Goal: Transaction & Acquisition: Purchase product/service

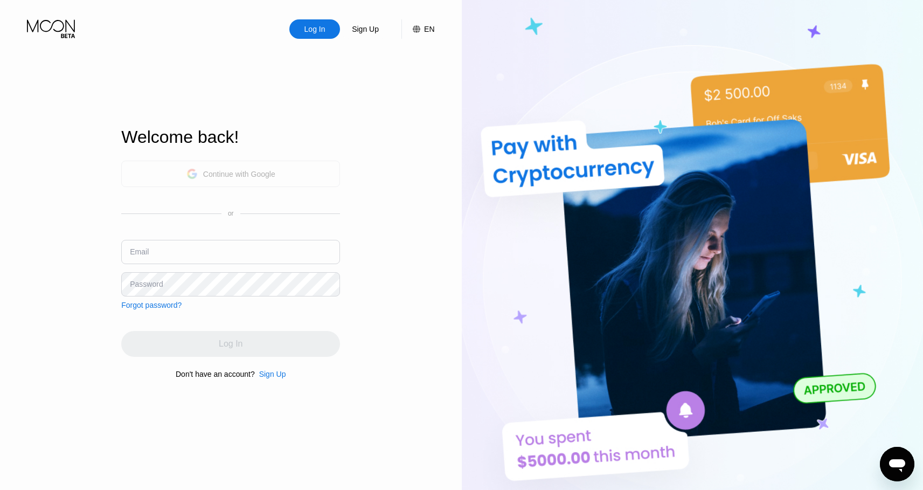
click at [277, 182] on div "Continue with Google" at bounding box center [230, 174] width 219 height 26
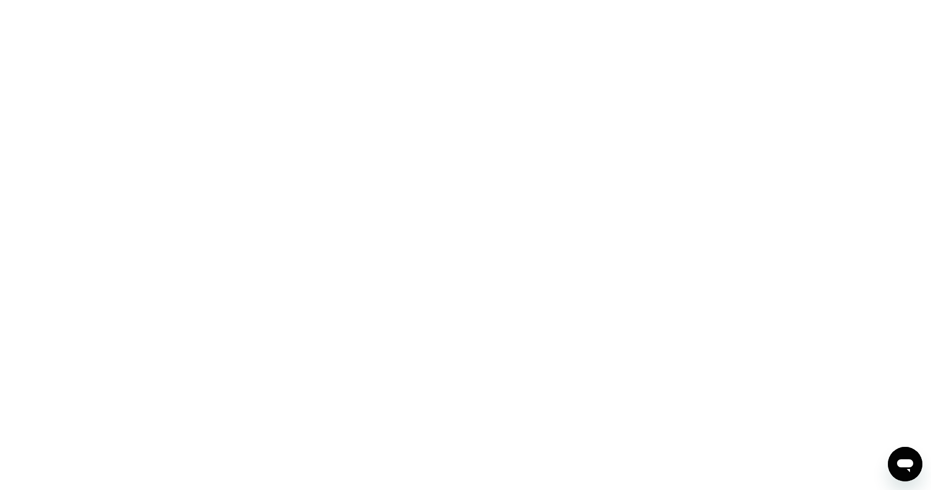
click at [522, 156] on div at bounding box center [465, 245] width 931 height 490
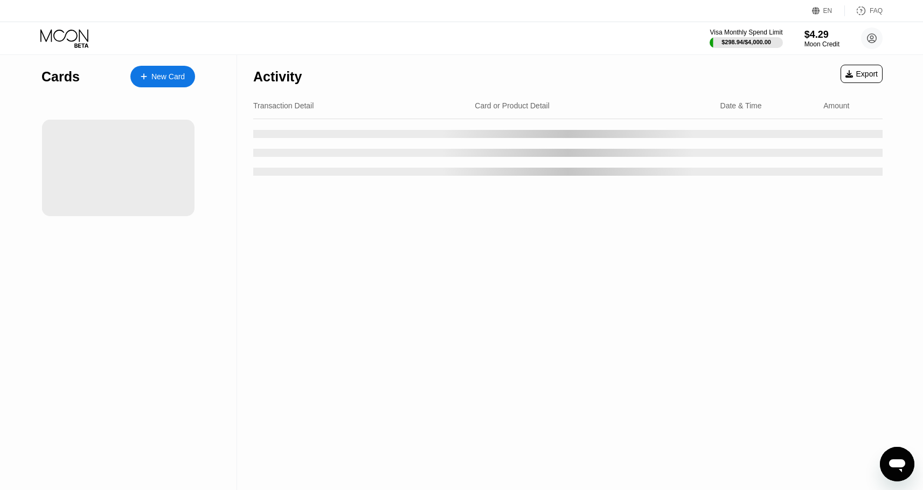
click at [566, 225] on div "Activity Export Transaction Detail Card or Product Detail Date & Time Amount" at bounding box center [568, 272] width 662 height 435
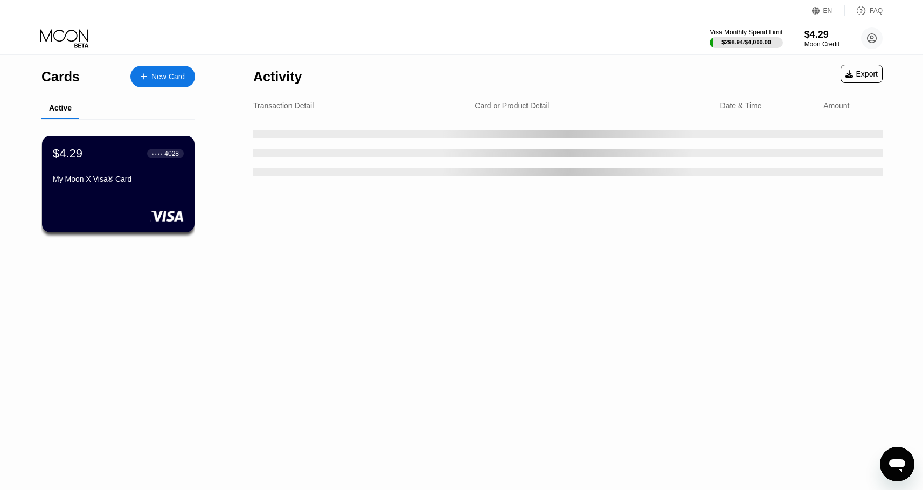
click at [434, 97] on div "Transaction Detail Card or Product Detail Date & Time Amount" at bounding box center [567, 106] width 629 height 26
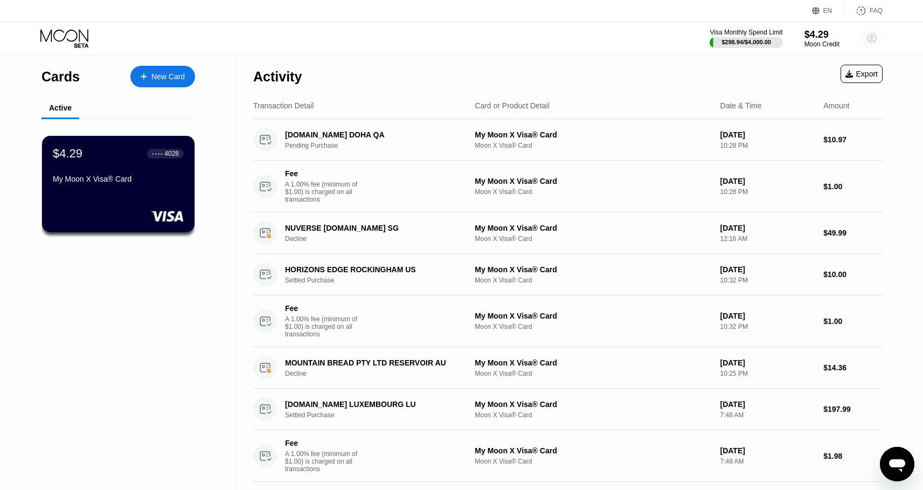
click at [874, 42] on icon at bounding box center [871, 38] width 9 height 9
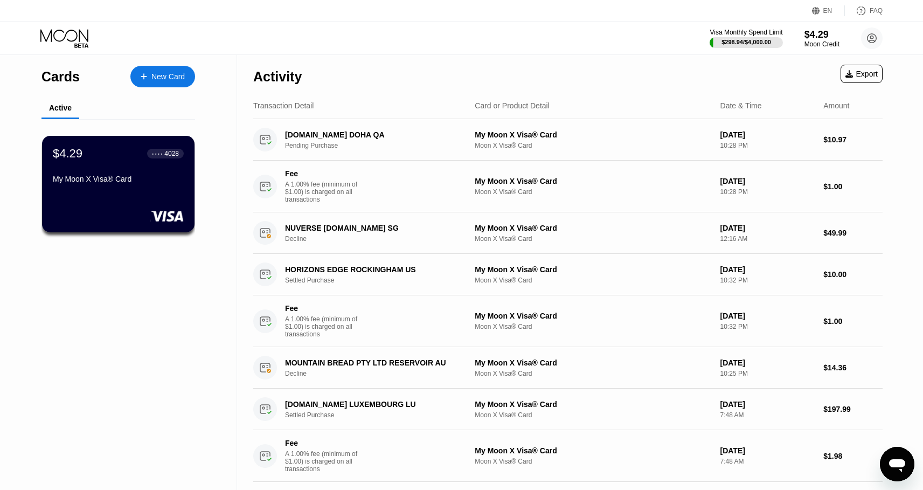
click at [156, 186] on div "My Moon X Visa® Card" at bounding box center [118, 181] width 132 height 13
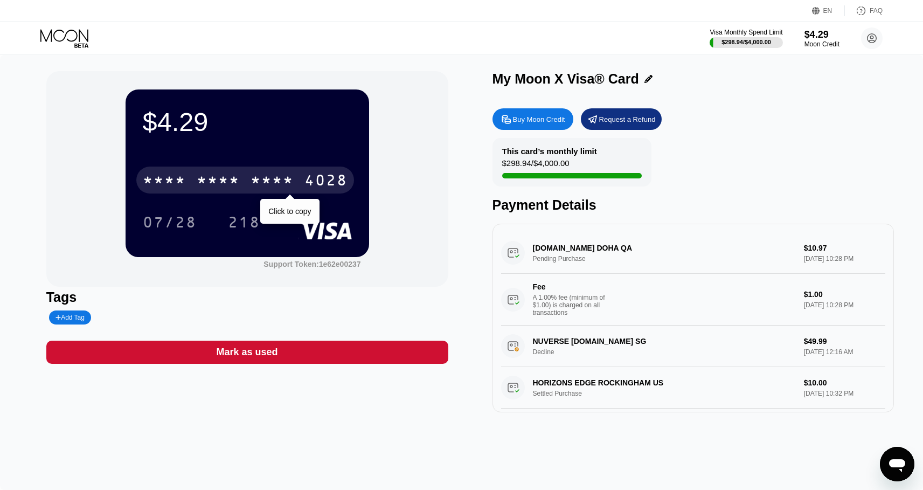
click at [337, 183] on div "4028" at bounding box center [325, 181] width 43 height 17
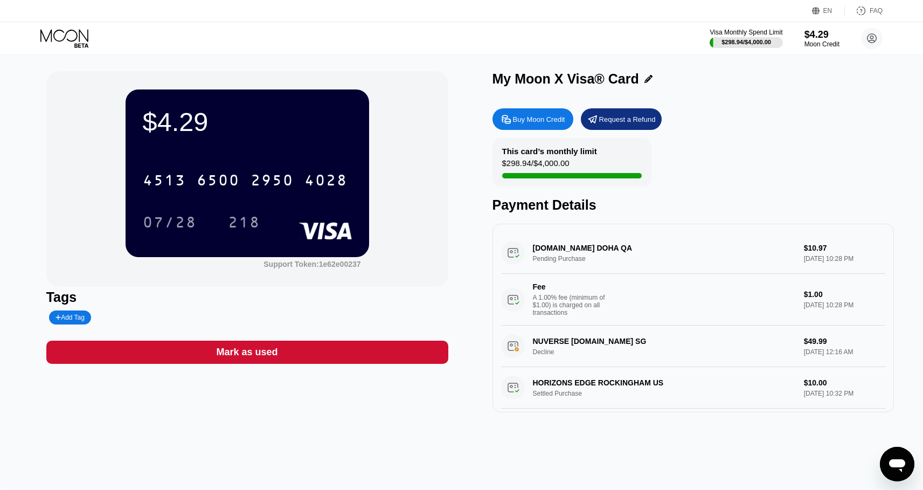
drag, startPoint x: 803, startPoint y: 95, endPoint x: 790, endPoint y: 98, distance: 13.6
click at [802, 96] on div "My Moon X Visa® Card Buy Moon Credit Request a Refund This card’s monthly limit…" at bounding box center [693, 241] width 402 height 341
click at [801, 105] on div "Buy Moon Credit Request a Refund This card’s monthly limit $298.94 / $4,000.00 …" at bounding box center [693, 257] width 402 height 309
click at [546, 123] on div "Buy Moon Credit" at bounding box center [539, 119] width 52 height 9
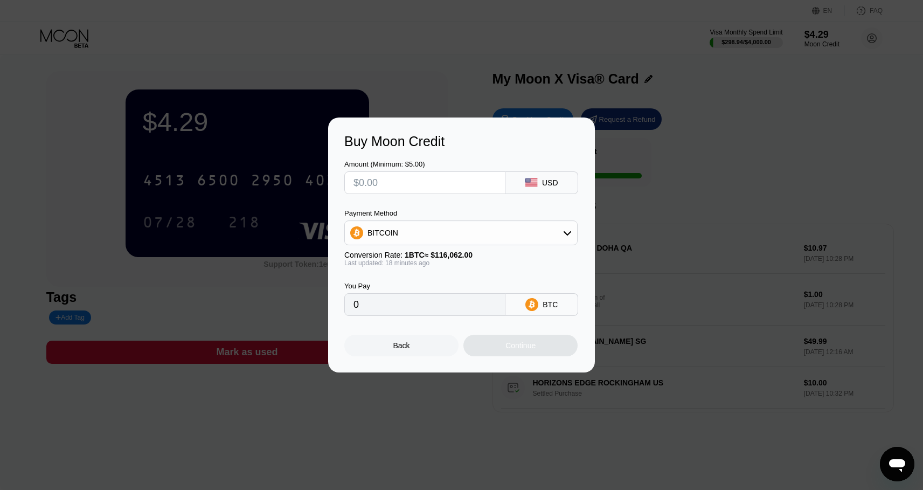
click at [460, 184] on input "text" at bounding box center [424, 183] width 143 height 22
type input "$7"
type input "0.00006033"
type input "$72"
type input "0.00062052"
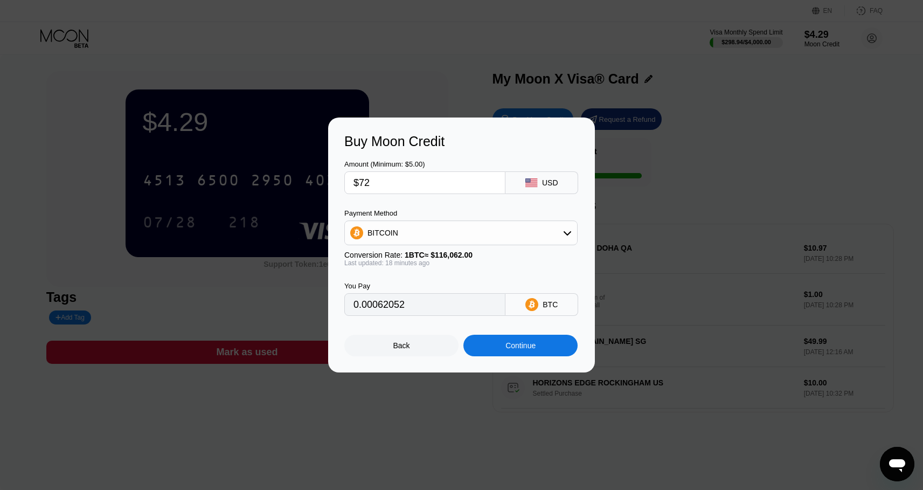
type input "$725"
type input "0.00624828"
type input "$725"
click at [487, 235] on div "BITCOIN" at bounding box center [461, 233] width 232 height 22
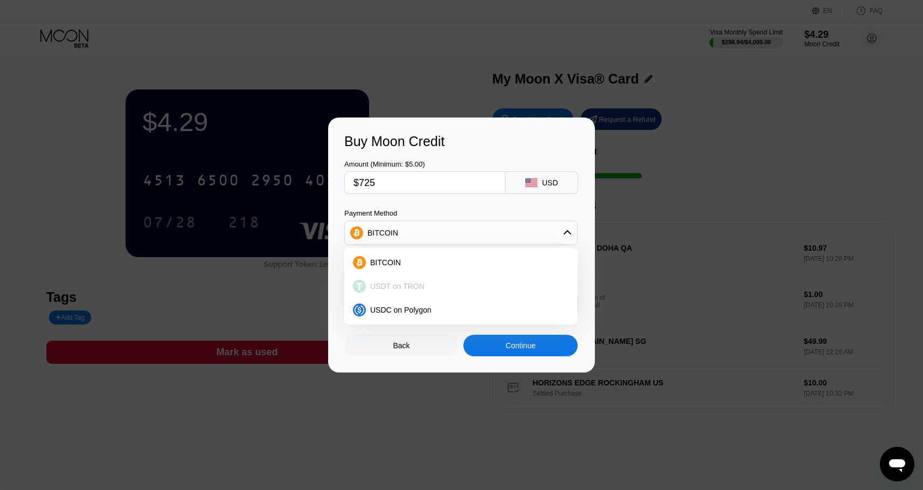
click at [472, 280] on div "USDT on TRON" at bounding box center [461, 286] width 227 height 22
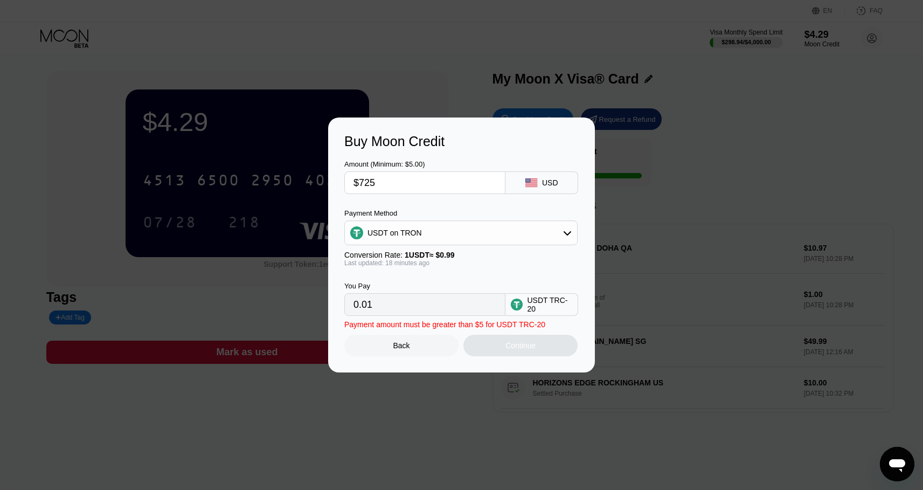
type input "732.32"
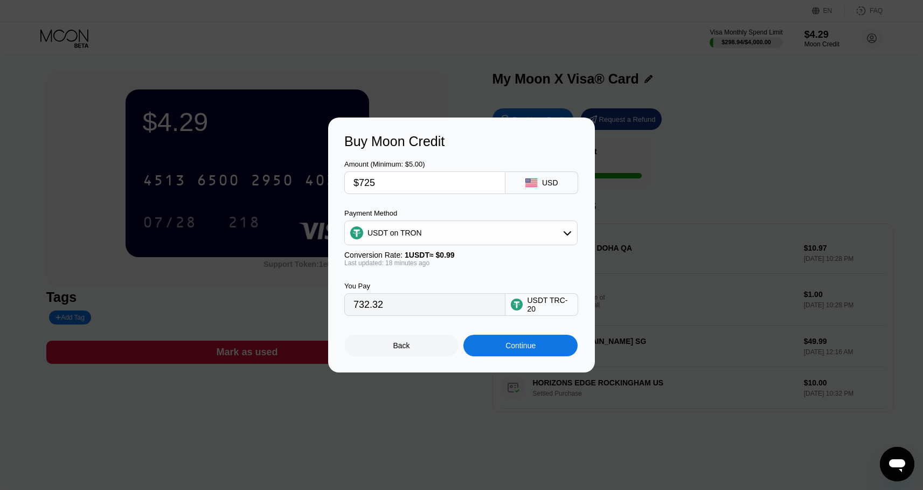
click at [482, 268] on div "You Pay 732.32 USDT TRC-20" at bounding box center [461, 291] width 234 height 49
click at [367, 183] on input "$725" at bounding box center [424, 183] width 143 height 22
drag, startPoint x: 371, startPoint y: 183, endPoint x: 394, endPoint y: 181, distance: 23.3
click at [393, 183] on input "$725" at bounding box center [424, 183] width 143 height 22
type input "$720"
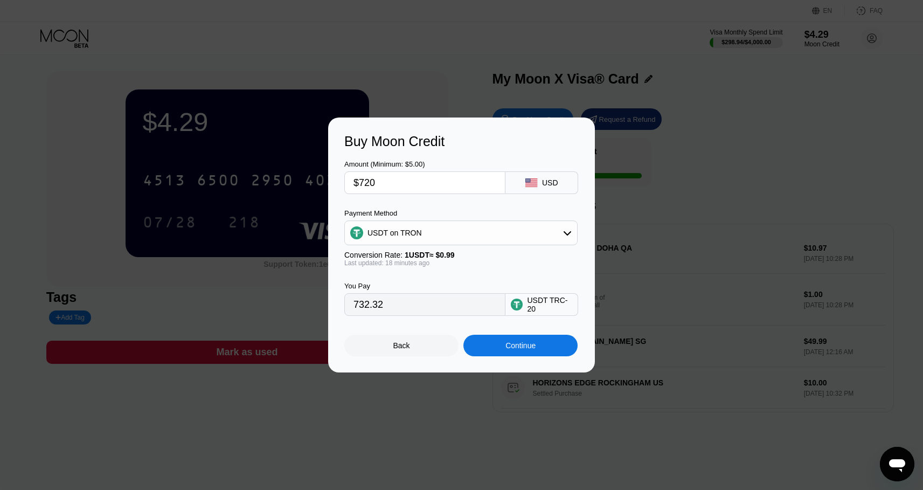
type input "727.27"
click at [448, 278] on div "You Pay 727.27 USDT TRC-20" at bounding box center [461, 291] width 234 height 49
drag, startPoint x: 365, startPoint y: 182, endPoint x: 405, endPoint y: 183, distance: 39.3
click at [405, 183] on input "$720" at bounding box center [424, 183] width 143 height 22
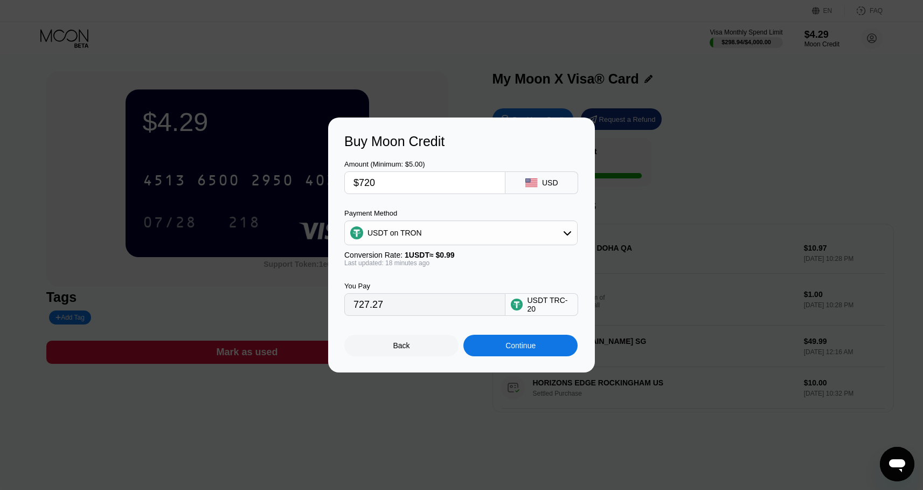
type input "$71"
type input "71.72"
type input "$715"
type input "722.22"
type input "$715"
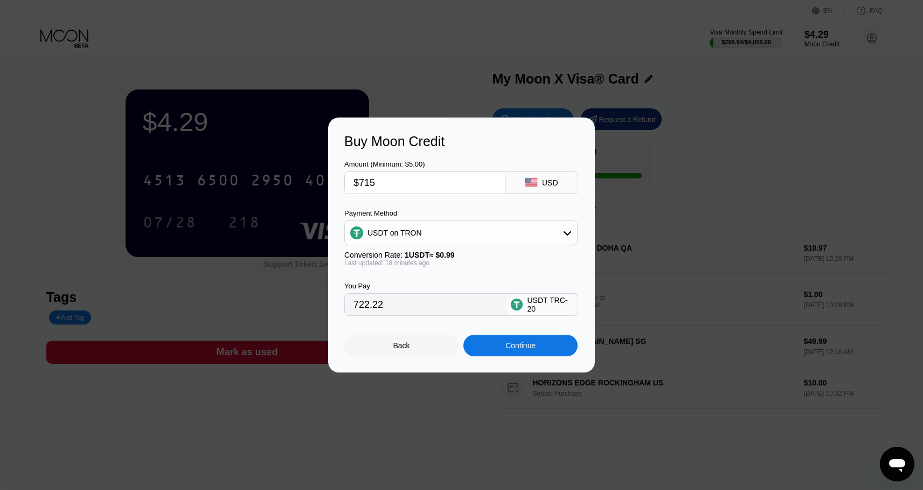
click at [485, 257] on div "Conversion Rate: 1 USDT ≈ $0.99" at bounding box center [460, 255] width 233 height 9
click at [561, 348] on div "Continue" at bounding box center [520, 346] width 114 height 22
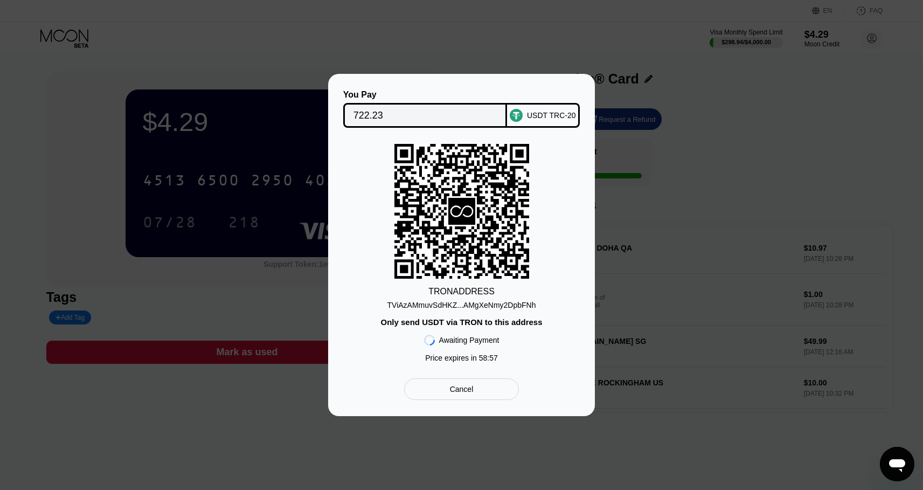
click at [506, 305] on div "TViAzAMmuvSdHKZ...AMgXeNmy2DpbFNh" at bounding box center [461, 305] width 149 height 9
click at [559, 116] on div "USDT TRC-20" at bounding box center [551, 115] width 49 height 9
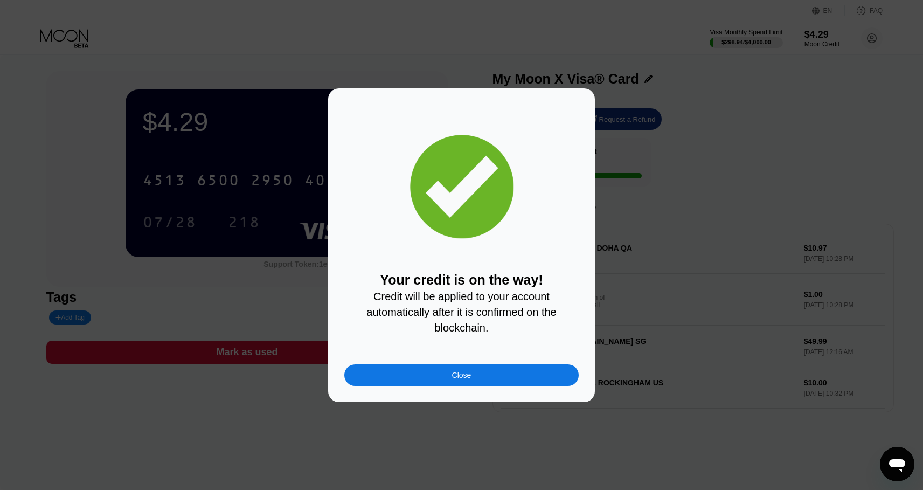
click at [534, 370] on div "Close" at bounding box center [461, 375] width 234 height 22
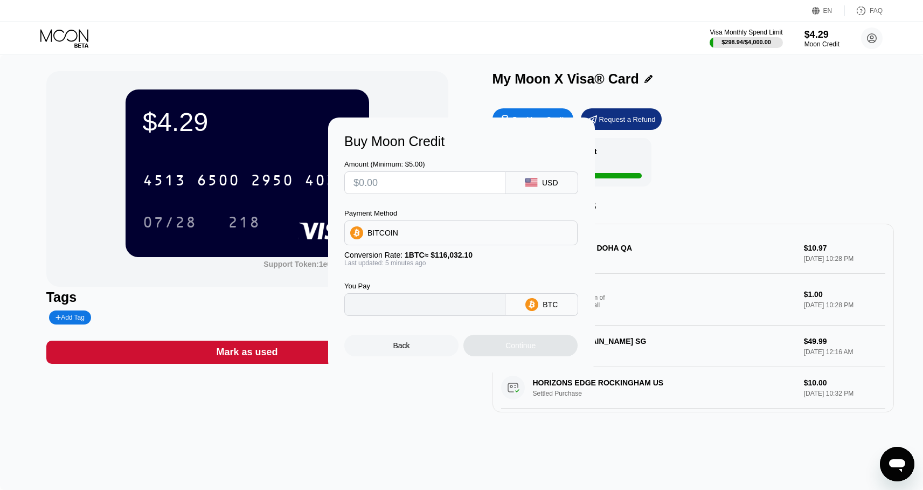
type input "0"
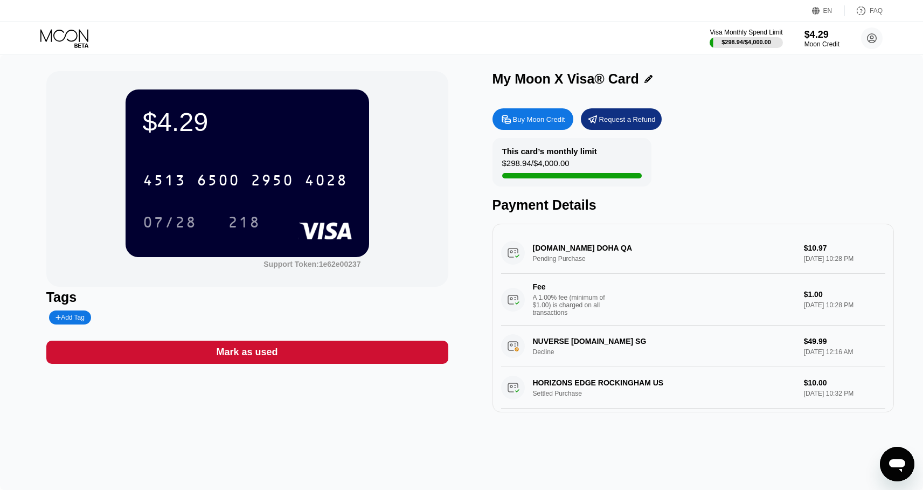
click at [711, 159] on div "This card’s monthly limit $298.94 / $4,000.00 Payment Details" at bounding box center [693, 175] width 402 height 75
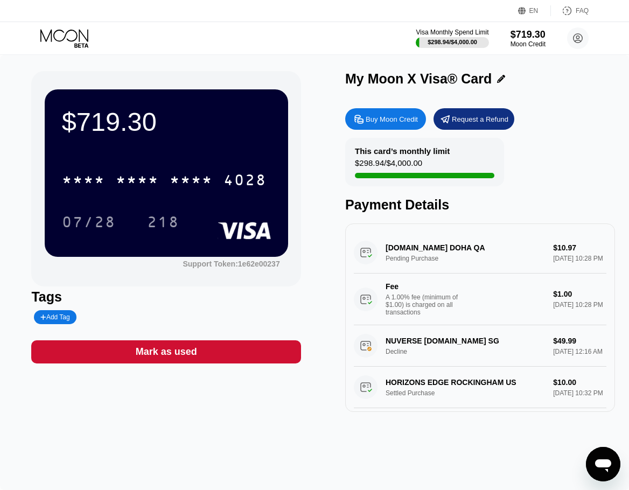
click at [315, 293] on div "$719.30 * * * * * * * * * * * * 4028 07/28 218 Support Token: 1e62e00237 Tags A…" at bounding box center [314, 241] width 566 height 341
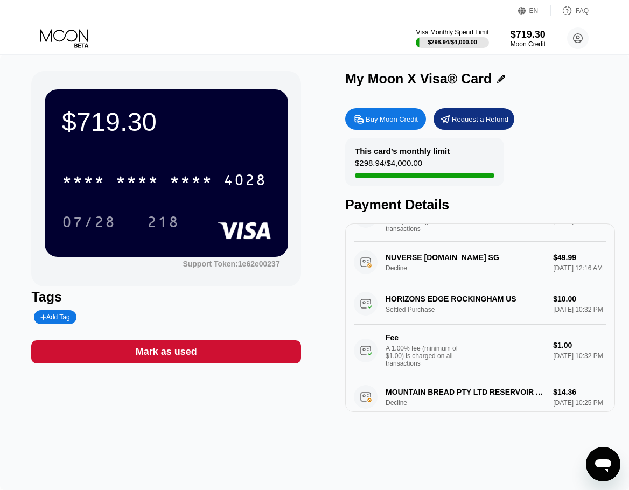
scroll to position [90, 0]
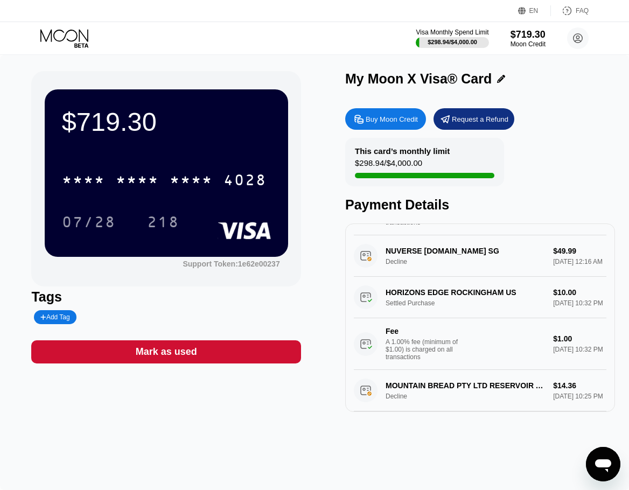
click at [546, 275] on div "NUVERSE NVSGAMES.COM SG Decline $49.99 Sep 12, 2025 12:16 AM" at bounding box center [480, 255] width 253 height 41
click at [368, 313] on div "HORIZONS EDGE ROCKINGHAM US Settled Purchase $10.00 Sep 11, 2025 10:32 PM Fee A…" at bounding box center [480, 323] width 253 height 93
click at [436, 313] on div "HORIZONS EDGE ROCKINGHAM US Settled Purchase $10.00 Sep 11, 2025 10:32 PM Fee A…" at bounding box center [480, 323] width 253 height 93
click at [557, 301] on div "HORIZONS EDGE ROCKINGHAM US Settled Purchase $10.00 Sep 11, 2025 10:32 PM Fee A…" at bounding box center [480, 323] width 253 height 93
click at [512, 352] on div "Fee A 1.00% fee (minimum of $1.00) is charged on all transactions" at bounding box center [449, 344] width 191 height 34
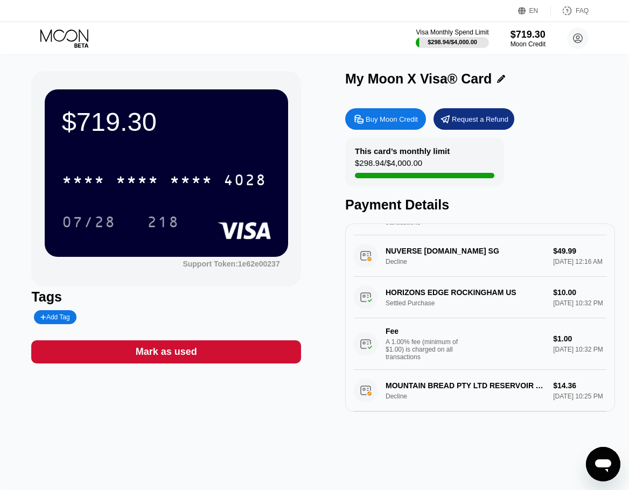
click at [447, 361] on div "A 1.00% fee (minimum of $1.00) is charged on all transactions" at bounding box center [426, 349] width 81 height 23
click at [445, 361] on div "A 1.00% fee (minimum of $1.00) is charged on all transactions" at bounding box center [426, 349] width 81 height 23
click at [544, 362] on div "Fee A 1.00% fee (minimum of $1.00) is charged on all transactions $1.00 Sep 11,…" at bounding box center [480, 344] width 253 height 52
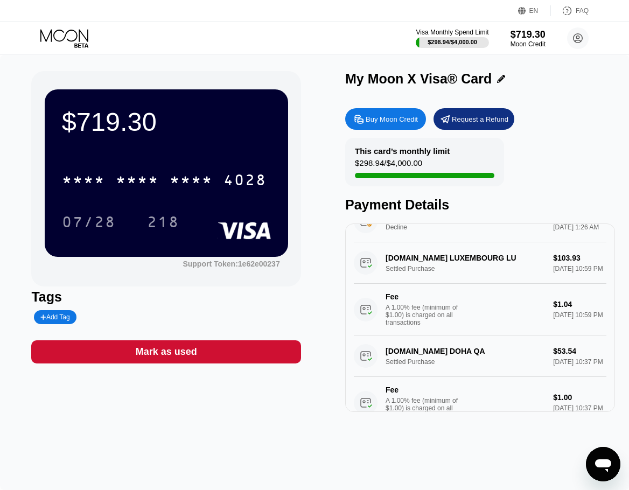
scroll to position [820, 0]
